Goal: Task Accomplishment & Management: Manage account settings

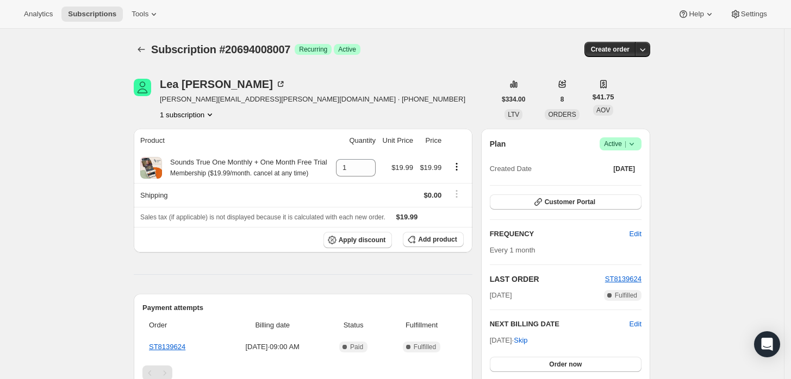
click at [623, 141] on span "Active |" at bounding box center [620, 144] width 33 height 11
click at [615, 186] on span "Cancel subscription" at bounding box center [624, 183] width 61 height 8
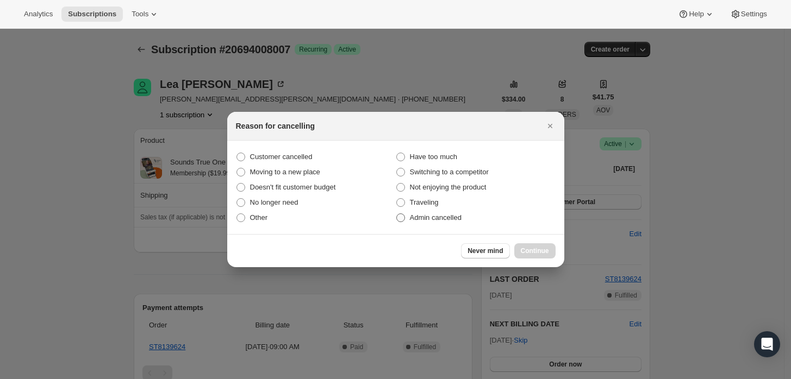
click at [436, 220] on span "Admin cancelled" at bounding box center [436, 218] width 52 height 8
click at [397, 214] on input "Admin cancelled" at bounding box center [396, 214] width 1 height 1
radio input "true"
click at [524, 249] on span "Continue" at bounding box center [535, 251] width 28 height 9
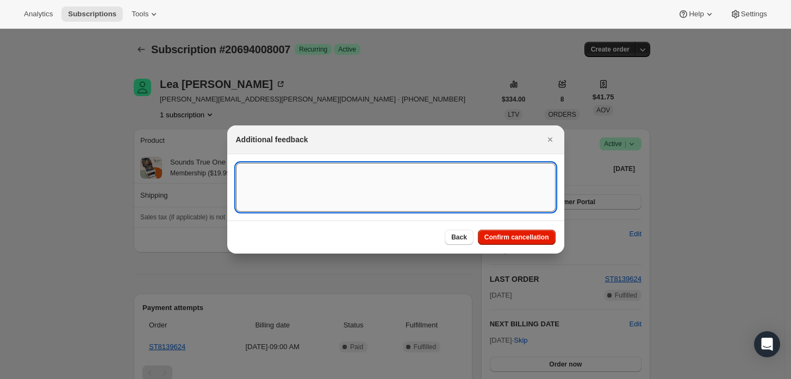
click at [485, 194] on textarea ":rbj:" at bounding box center [396, 187] width 320 height 49
type textarea "Customer requested cancellation."
click at [502, 237] on span "Confirm cancellation" at bounding box center [516, 237] width 65 height 9
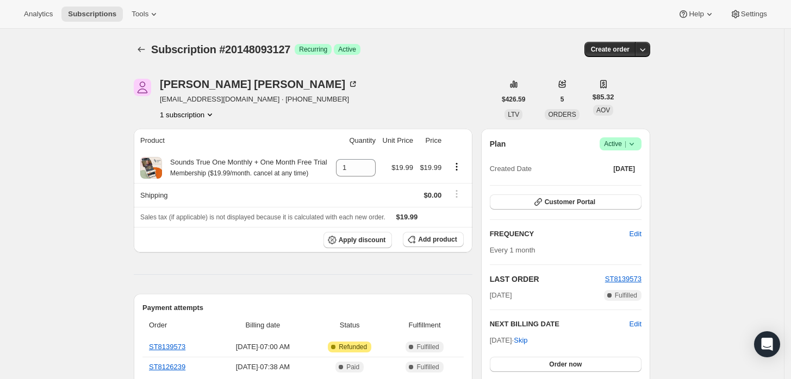
click at [641, 138] on span "Success Active |" at bounding box center [621, 144] width 42 height 13
click at [610, 184] on span "Cancel subscription" at bounding box center [624, 183] width 61 height 8
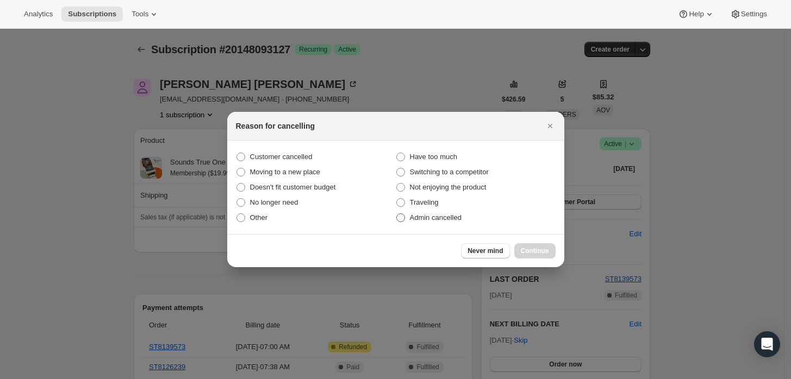
click at [457, 217] on span "Admin cancelled" at bounding box center [436, 218] width 52 height 8
click at [397, 214] on input "Admin cancelled" at bounding box center [396, 214] width 1 height 1
radio input "true"
click at [531, 251] on span "Continue" at bounding box center [535, 251] width 28 height 9
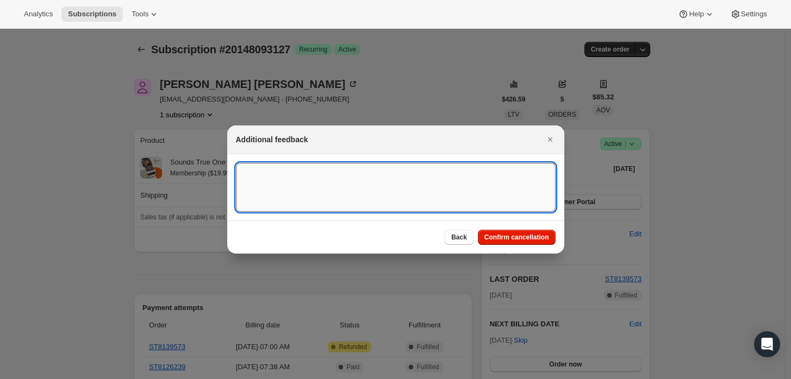
click at [478, 198] on textarea ":rbj:" at bounding box center [396, 187] width 320 height 49
type textarea "Customer requested cancellation and refund."
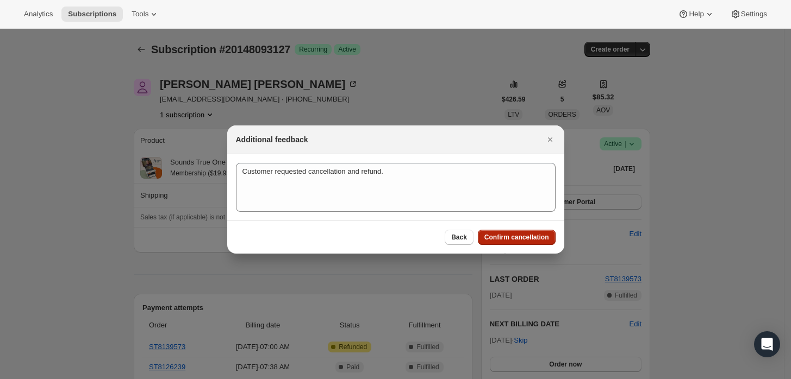
click at [502, 240] on span "Confirm cancellation" at bounding box center [516, 237] width 65 height 9
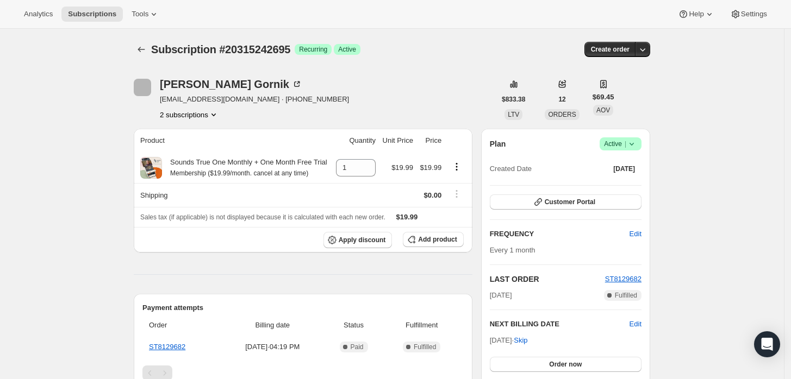
click at [626, 144] on span "Active |" at bounding box center [620, 144] width 33 height 11
click at [614, 184] on span "Cancel subscription" at bounding box center [624, 183] width 61 height 8
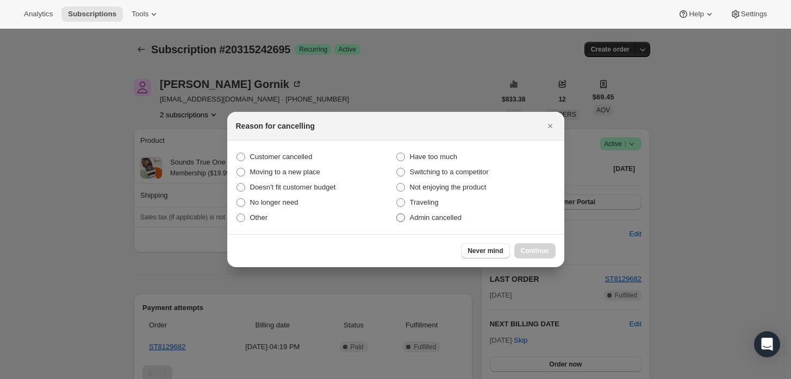
click at [430, 219] on span "Admin cancelled" at bounding box center [436, 218] width 52 height 8
click at [397, 214] on input "Admin cancelled" at bounding box center [396, 214] width 1 height 1
radio input "true"
click at [541, 256] on button "Continue" at bounding box center [534, 251] width 41 height 15
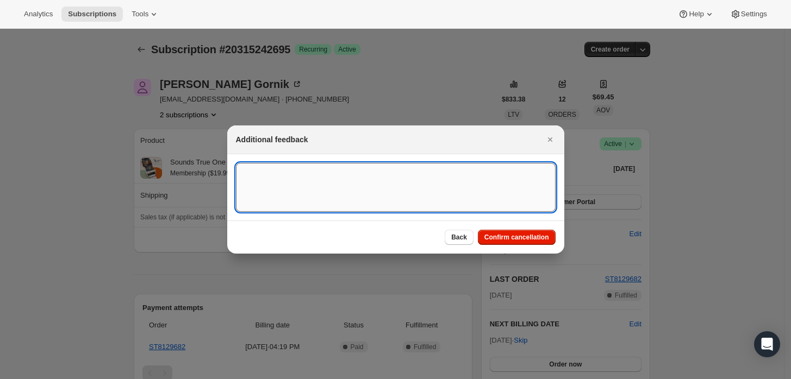
click at [468, 182] on textarea ":rbj:" at bounding box center [396, 187] width 320 height 49
type textarea "Customer requested cancellation and refund."
click at [500, 235] on span "Confirm cancellation" at bounding box center [516, 237] width 65 height 9
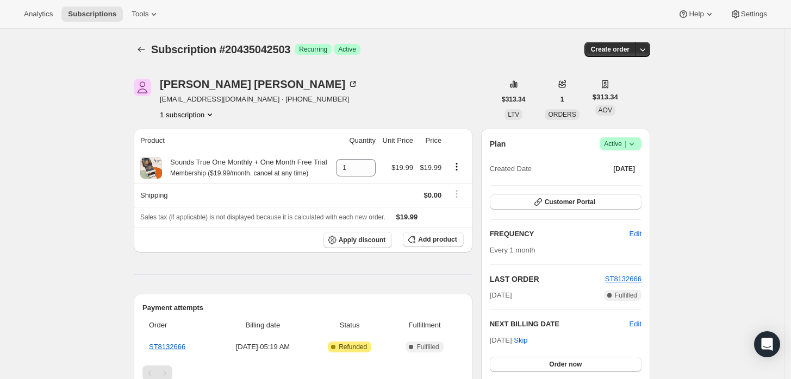
click at [639, 149] on span "Success Active |" at bounding box center [621, 144] width 42 height 13
click at [612, 189] on span "Cancel subscription" at bounding box center [624, 183] width 61 height 11
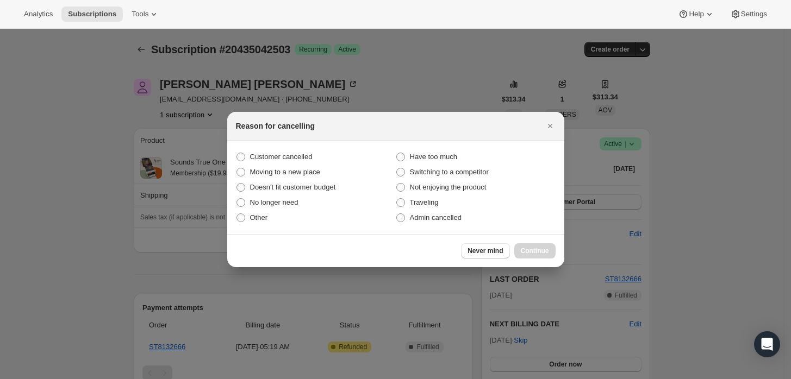
drag, startPoint x: 439, startPoint y: 220, endPoint x: 483, endPoint y: 234, distance: 46.2
click at [439, 219] on span "Admin cancelled" at bounding box center [436, 218] width 52 height 8
click at [397, 214] on input "Admin cancelled" at bounding box center [396, 214] width 1 height 1
radio input "true"
click at [528, 249] on span "Continue" at bounding box center [535, 251] width 28 height 9
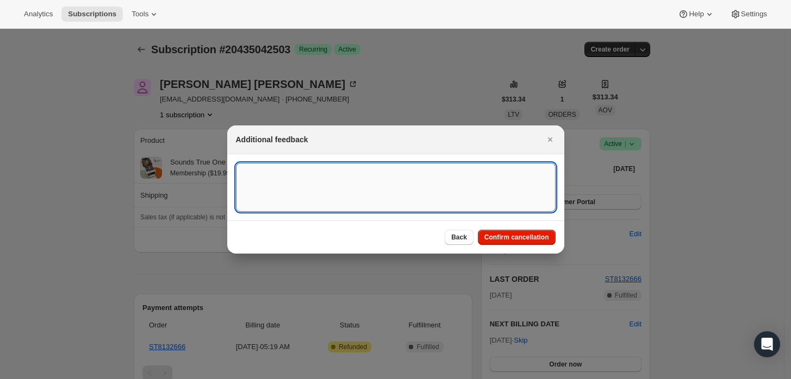
click at [364, 197] on textarea ":rbj:" at bounding box center [396, 187] width 320 height 49
type textarea "Customer cancelled main order."
click at [502, 233] on span "Confirm cancellation" at bounding box center [516, 237] width 65 height 9
